Goal: Task Accomplishment & Management: Complete application form

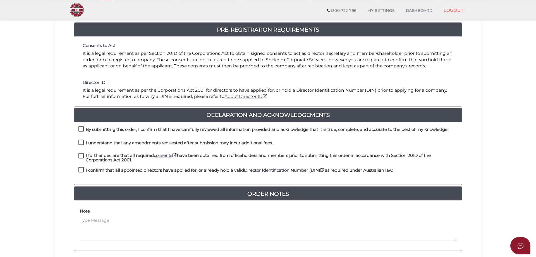
scroll to position [85, 0]
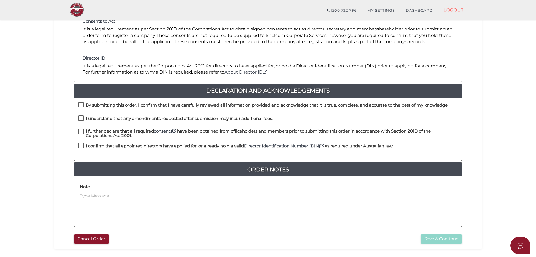
click at [124, 106] on h4 "By submitting this order, I confirm that I have carefully reviewed all informat…" at bounding box center [267, 105] width 363 height 5
checkbox input "true"
click at [114, 122] on label "I understand that any amendments requested after submission may incur additiona…" at bounding box center [175, 119] width 194 height 7
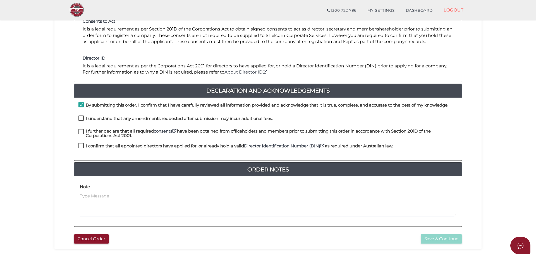
checkbox input "true"
click at [115, 135] on h4 "I further declare that all required consents have been obtained from officehold…" at bounding box center [272, 133] width 372 height 9
checkbox input "true"
click at [113, 148] on h4 "I confirm that all appointed directors have applied for, or already hold a vali…" at bounding box center [240, 146] width 308 height 5
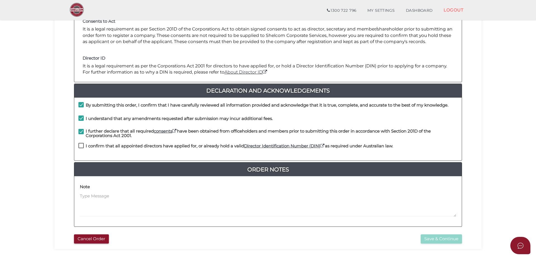
checkbox input "true"
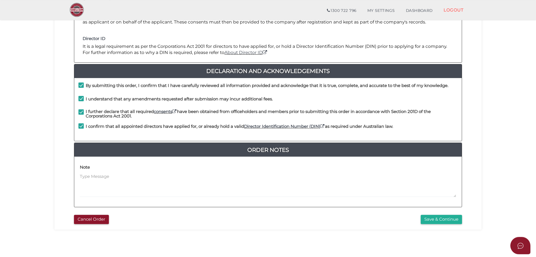
scroll to position [127, 0]
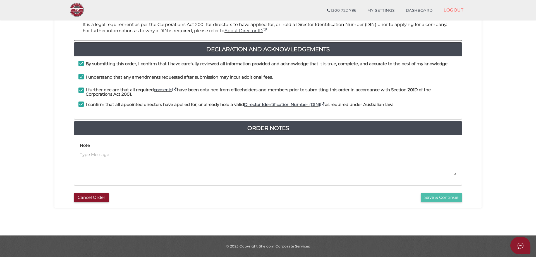
click at [429, 200] on button "Save & Continue" at bounding box center [441, 197] width 41 height 9
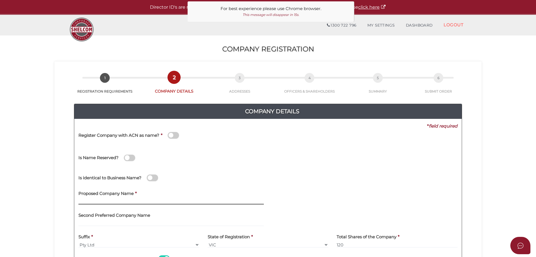
click at [137, 201] on input "text" at bounding box center [170, 201] width 185 height 6
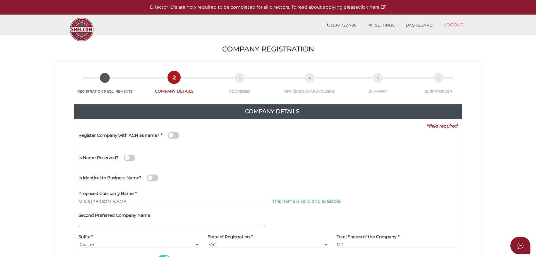
scroll to position [57, 0]
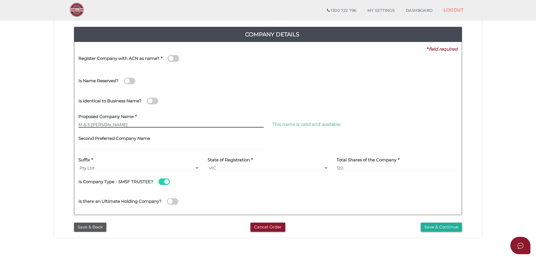
click at [117, 124] on input "M & S Molinaro" at bounding box center [170, 124] width 185 height 6
drag, startPoint x: 136, startPoint y: 121, endPoint x: 20, endPoint y: 121, distance: 115.9
click at [78, 121] on input "M & S Molinaro Nominees" at bounding box center [170, 124] width 185 height 6
type input "Samtaz Nominees"
click at [329, 198] on div "Is there an Ultimate Holding Company?" at bounding box center [268, 200] width 388 height 20
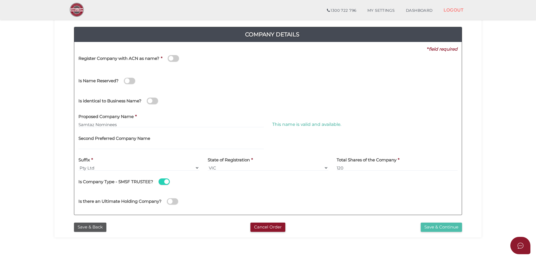
click at [434, 227] on button "Save & Continue" at bounding box center [441, 226] width 41 height 9
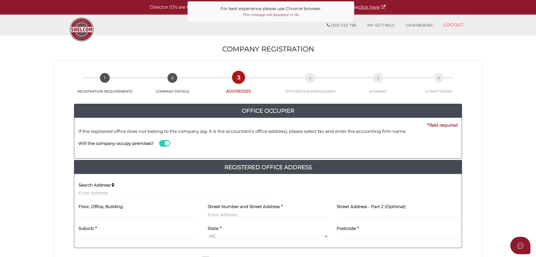
click at [169, 142] on span at bounding box center [164, 143] width 11 height 6
click at [0, 0] on input "checkbox" at bounding box center [0, 0] width 0 height 0
type input "m"
type input "N"
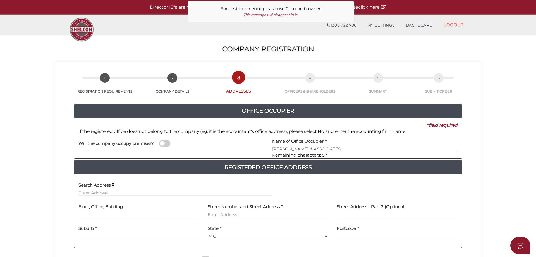
type input "[PERSON_NAME] & ASSOCIATES"
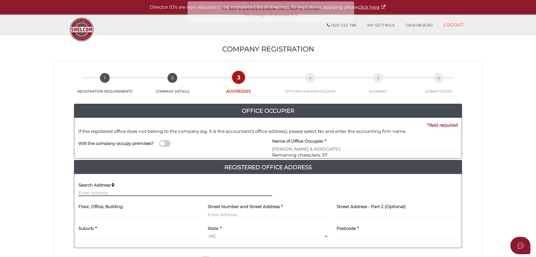
click at [125, 193] on input "text" at bounding box center [175, 193] width 194 height 6
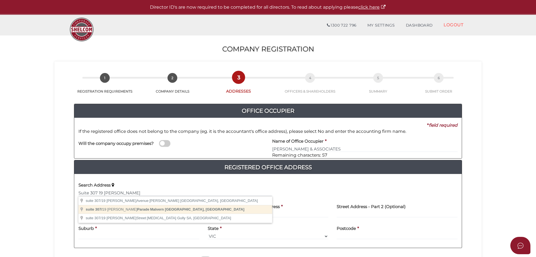
type input "suite [STREET_ADDRESS][PERSON_NAME]"
type input "suite 307"
type input "19 [PERSON_NAME] Parade"
type input "Malvern"
select select "VIC"
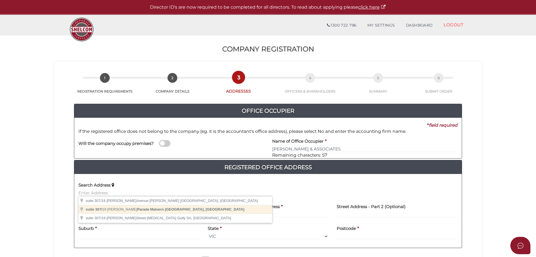
type input "3144"
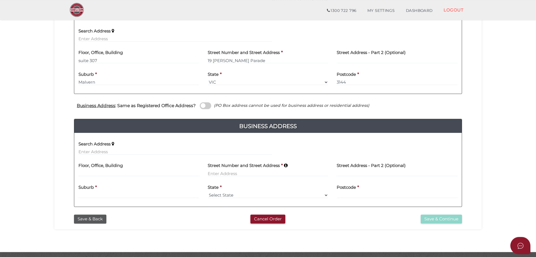
scroll to position [142, 0]
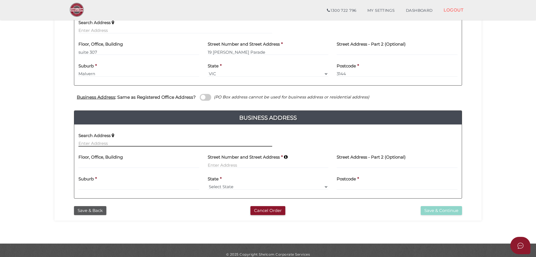
click at [132, 142] on input "text" at bounding box center [175, 143] width 194 height 6
